Goal: Task Accomplishment & Management: Manage account settings

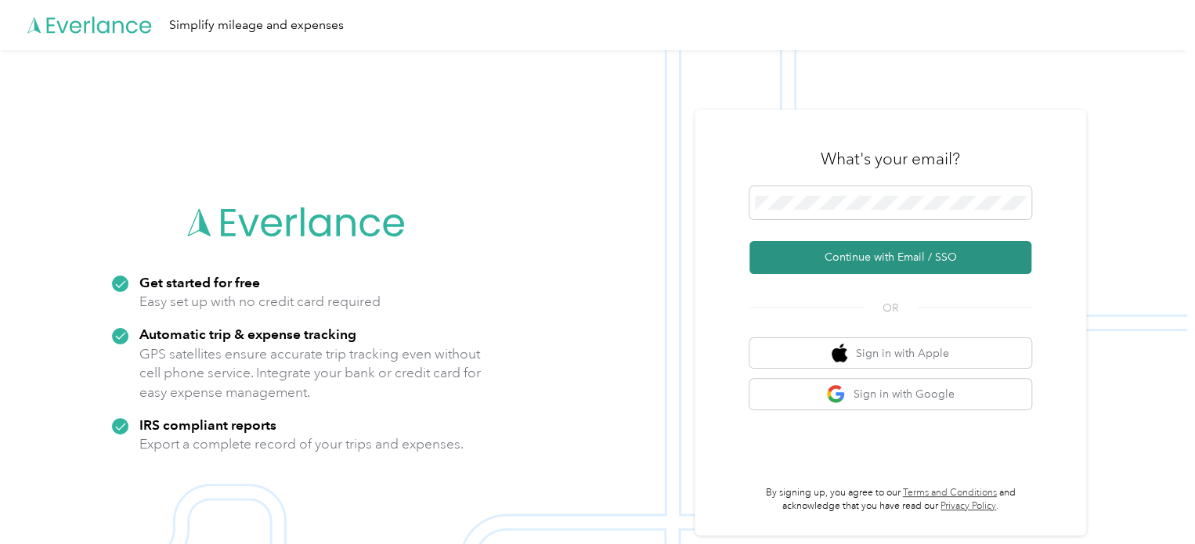
click at [888, 251] on button "Continue with Email / SSO" at bounding box center [890, 257] width 282 height 33
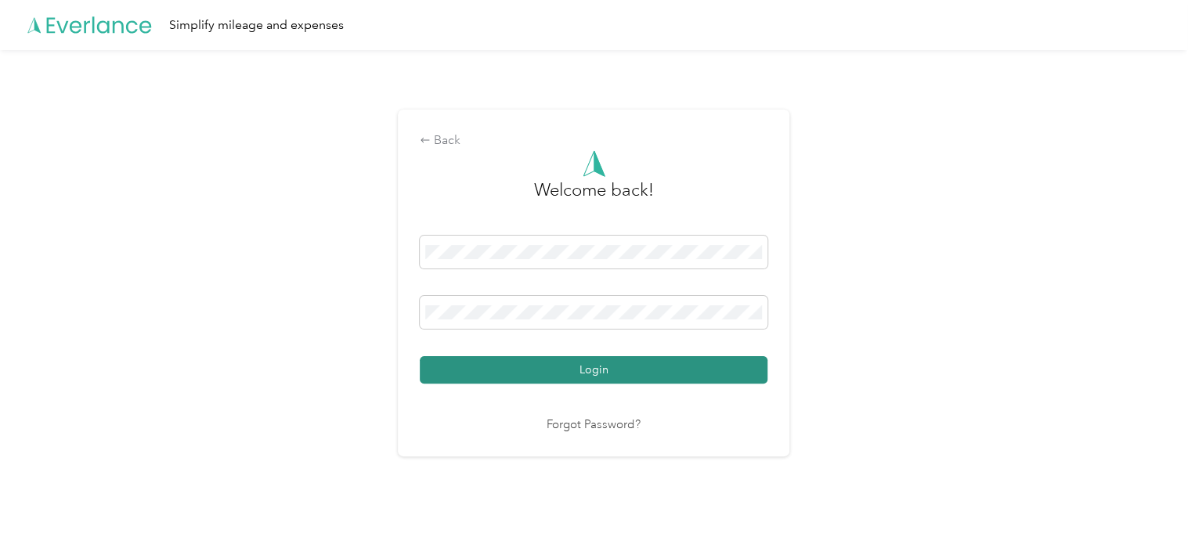
click at [596, 366] on button "Login" at bounding box center [594, 369] width 348 height 27
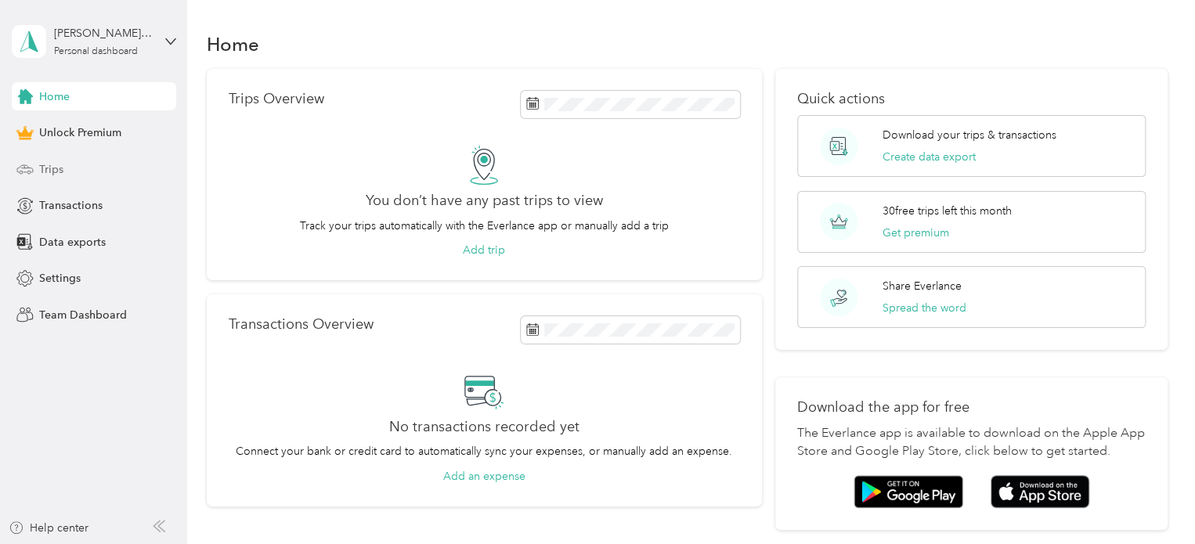
click at [53, 168] on span "Trips" at bounding box center [51, 169] width 24 height 16
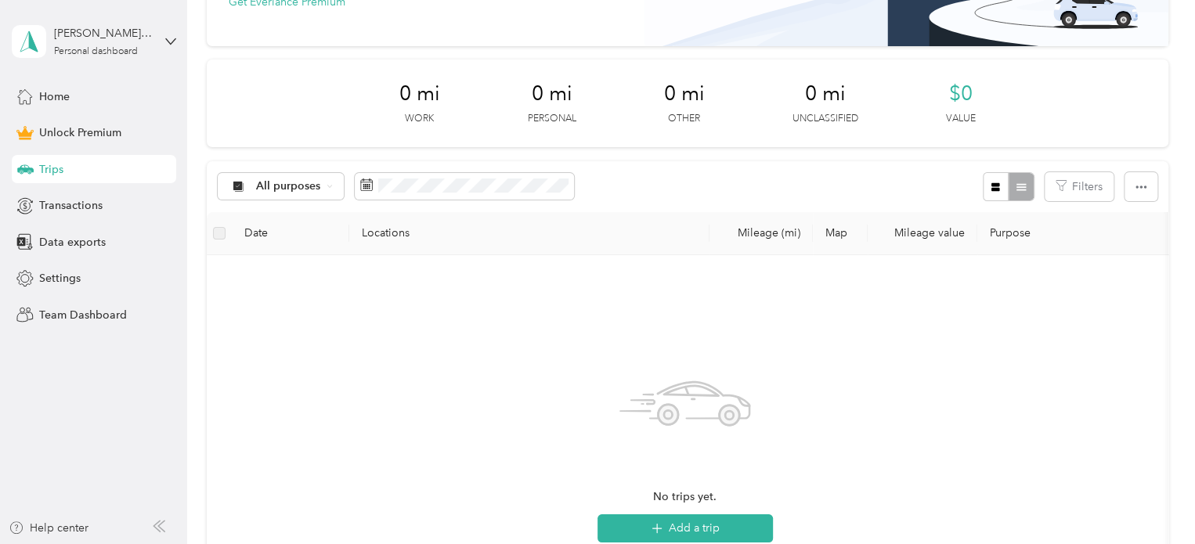
scroll to position [157, 0]
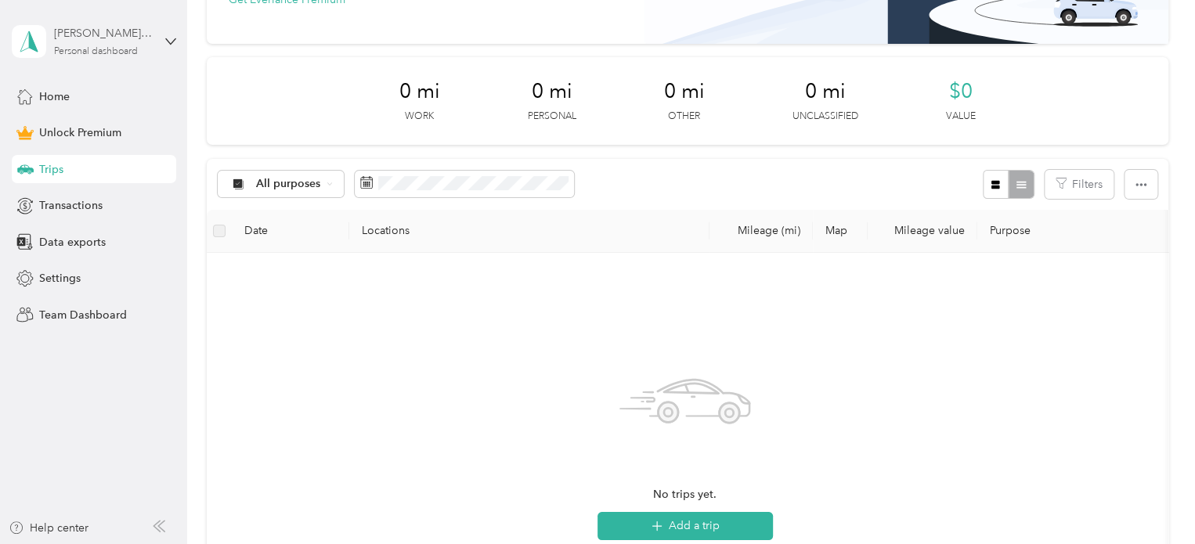
click at [125, 37] on div "[PERSON_NAME][EMAIL_ADDRESS][PERSON_NAME][DOMAIN_NAME]" at bounding box center [103, 33] width 98 height 16
click at [60, 115] on div "Log out" at bounding box center [265, 126] width 485 height 27
